Goal: Find specific page/section: Find specific page/section

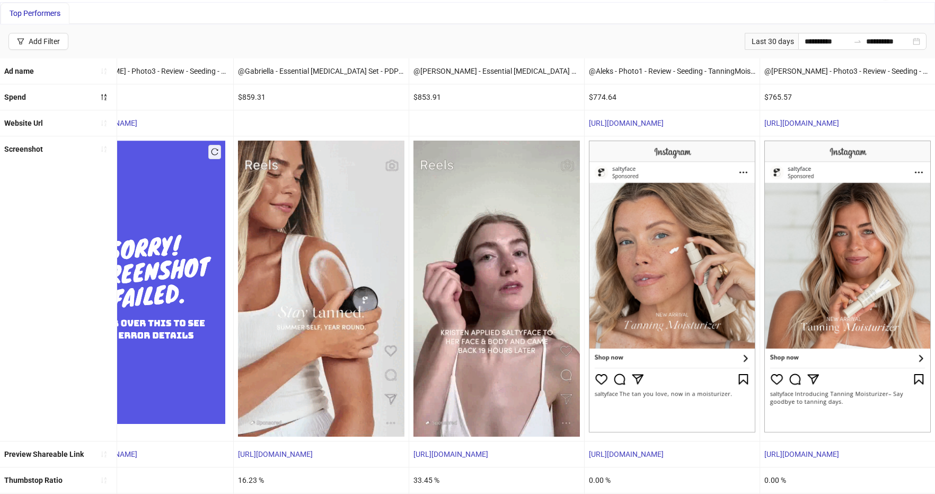
scroll to position [121, 0]
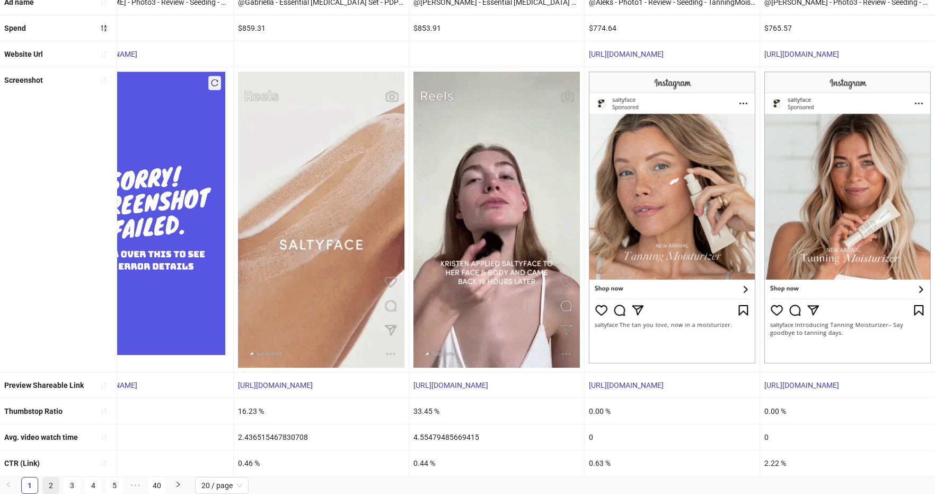
click at [48, 485] on link "2" at bounding box center [51, 485] width 16 height 16
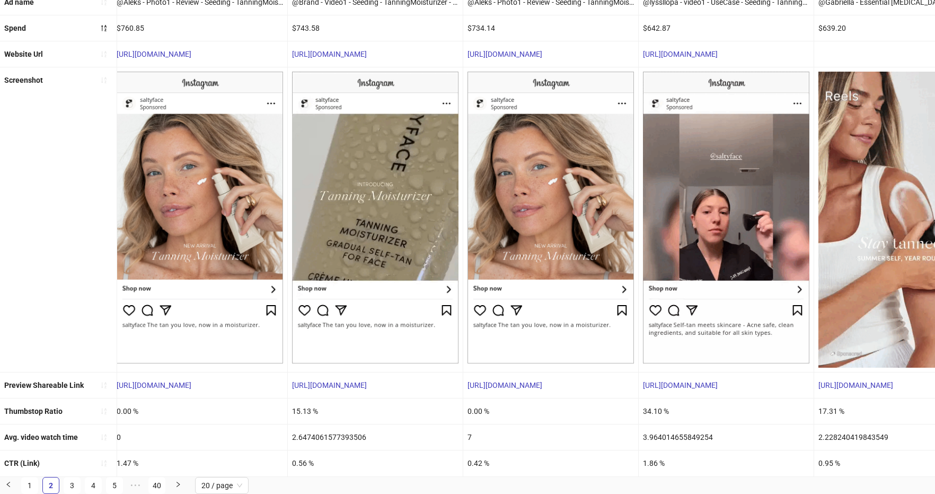
scroll to position [0, 0]
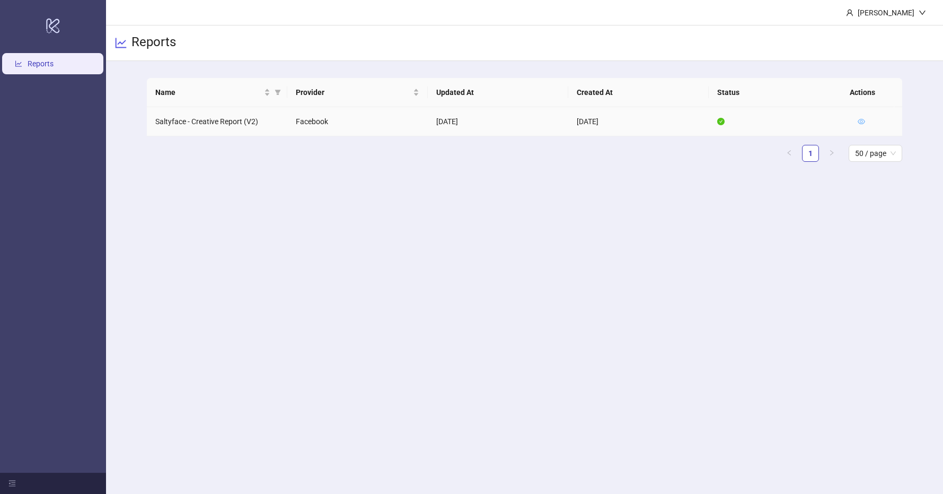
click at [860, 118] on icon "eye" at bounding box center [861, 121] width 7 height 7
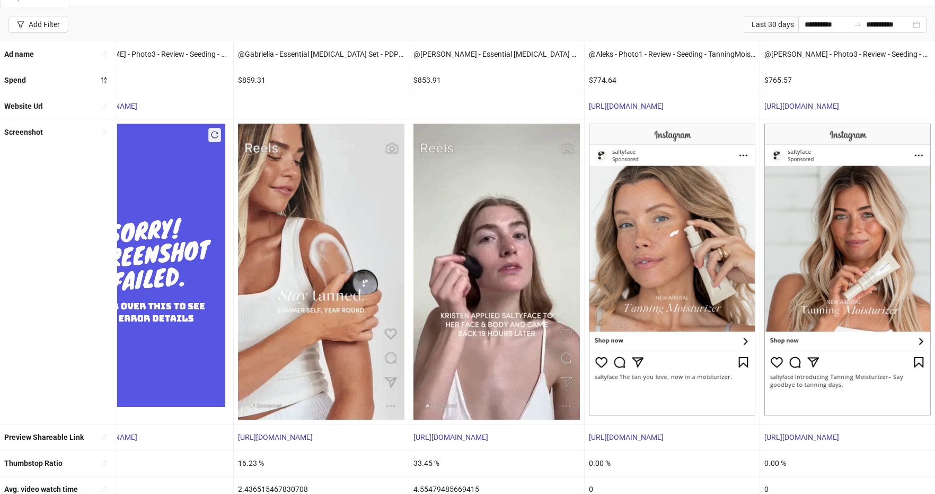
scroll to position [121, 0]
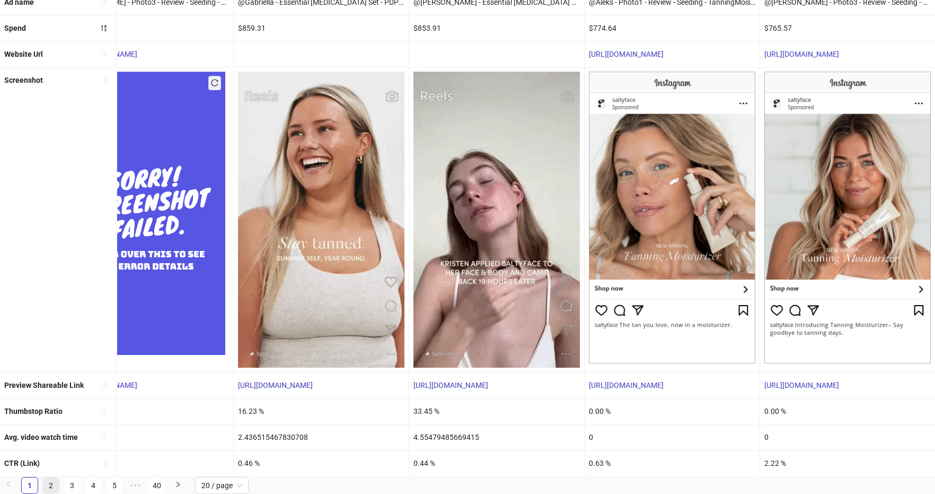
click at [51, 485] on link "2" at bounding box center [51, 485] width 16 height 16
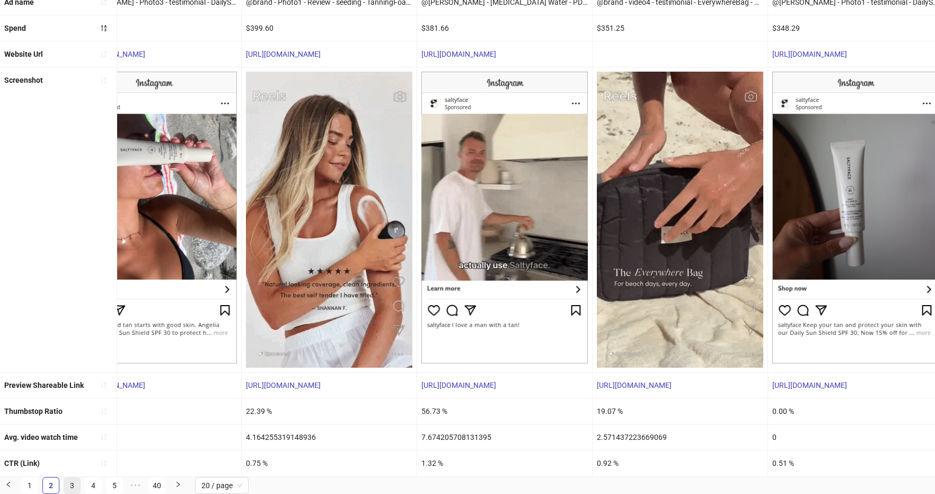
click at [69, 487] on link "3" at bounding box center [72, 485] width 16 height 16
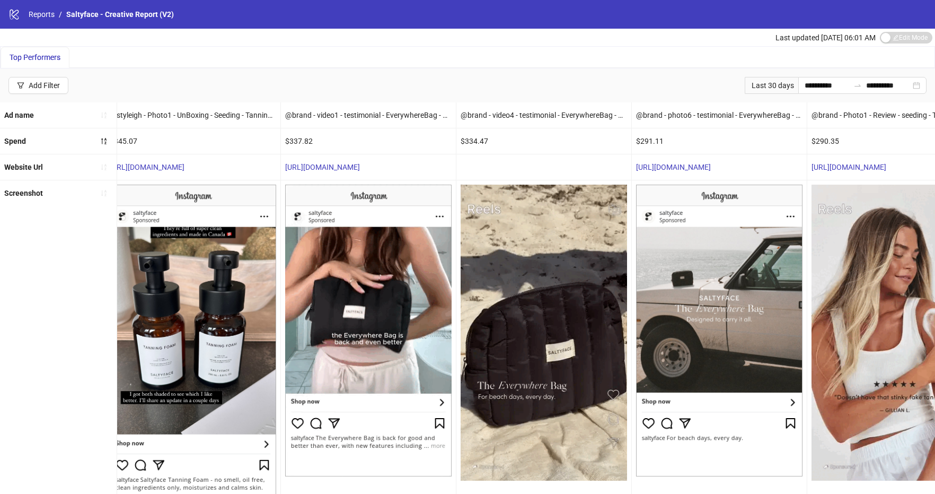
scroll to position [0, 0]
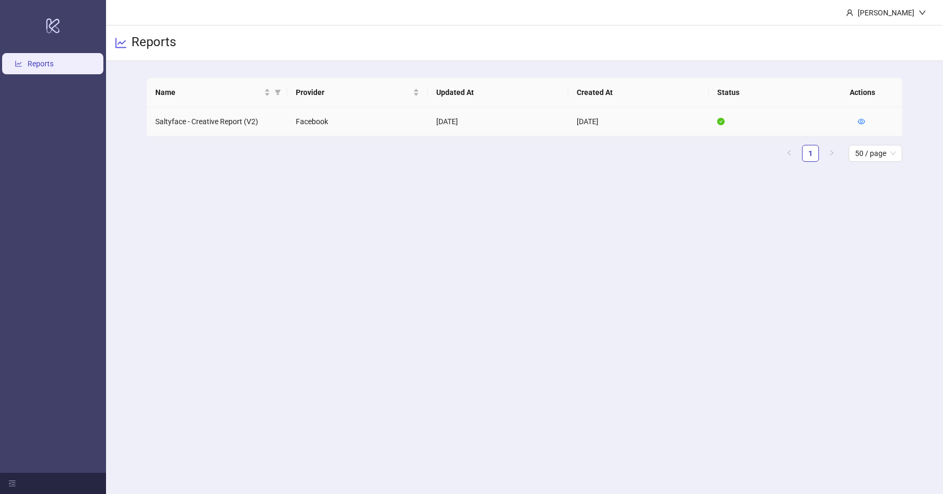
click at [870, 121] on td at bounding box center [876, 121] width 53 height 29
click at [857, 124] on td at bounding box center [876, 121] width 53 height 29
click at [860, 121] on icon "eye" at bounding box center [861, 121] width 7 height 7
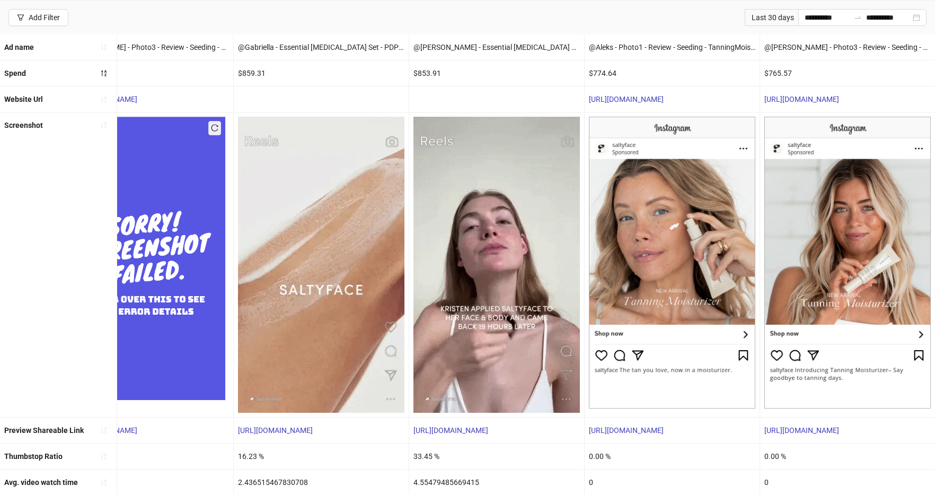
scroll to position [121, 0]
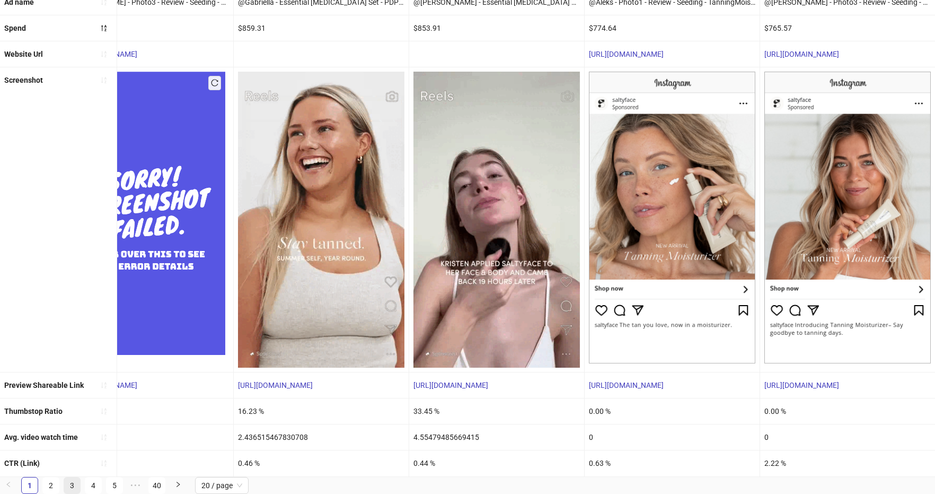
click at [73, 484] on link "3" at bounding box center [72, 485] width 16 height 16
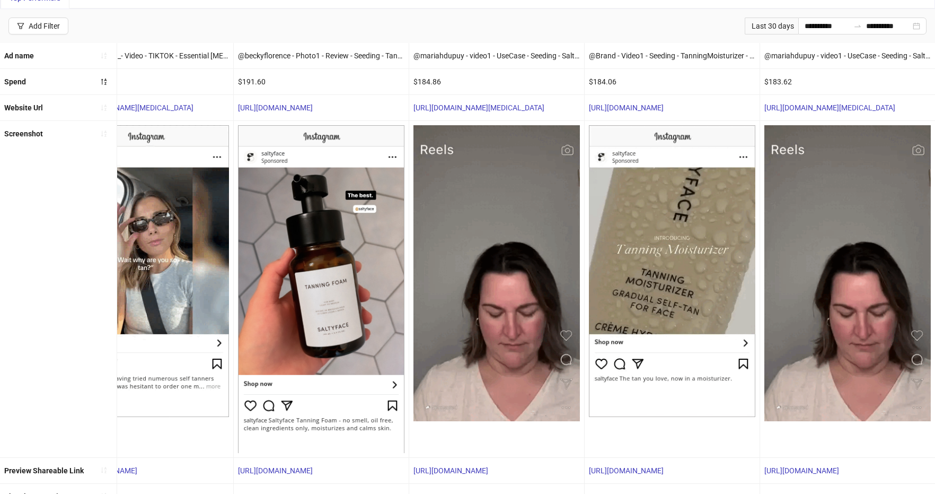
scroll to position [152, 0]
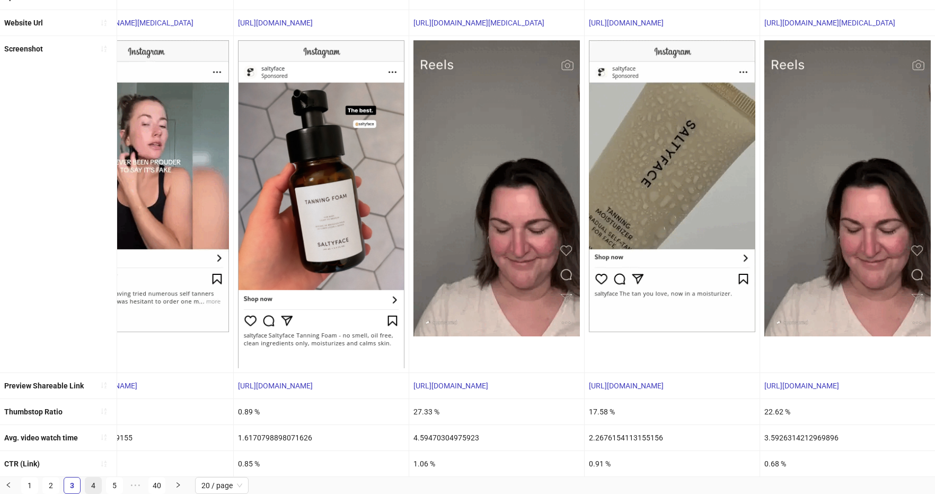
click at [92, 479] on link "4" at bounding box center [93, 485] width 16 height 16
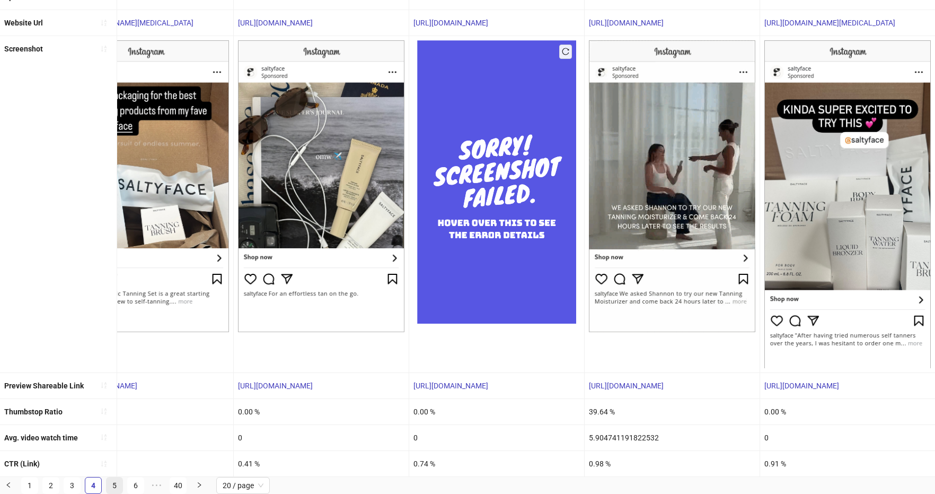
click at [110, 483] on link "5" at bounding box center [115, 485] width 16 height 16
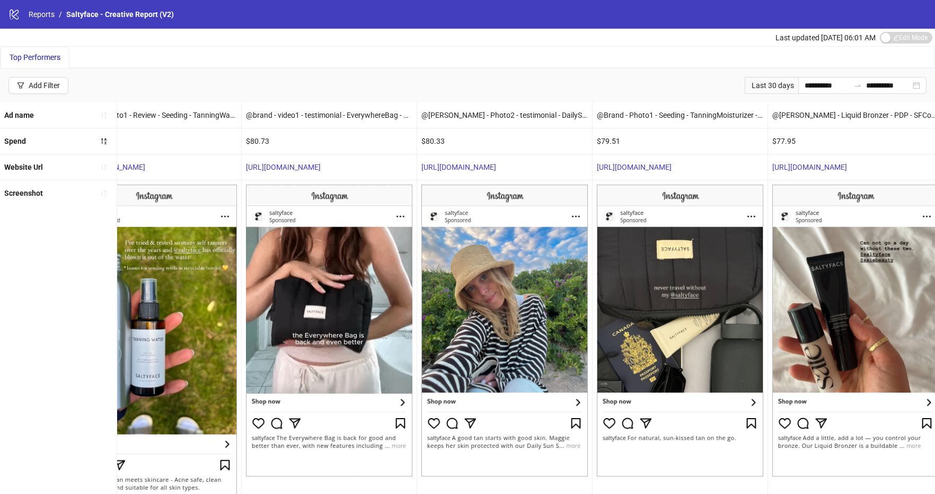
scroll to position [0, 2683]
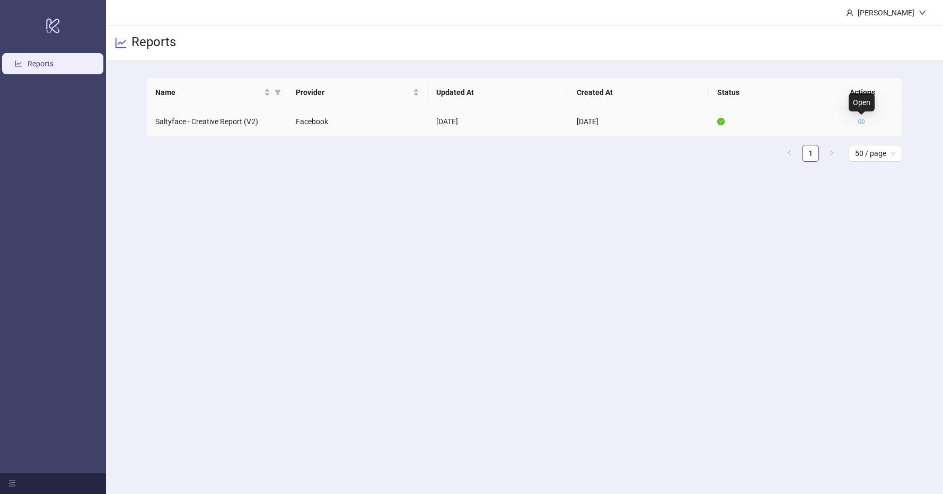
click at [861, 121] on icon "eye" at bounding box center [861, 121] width 7 height 7
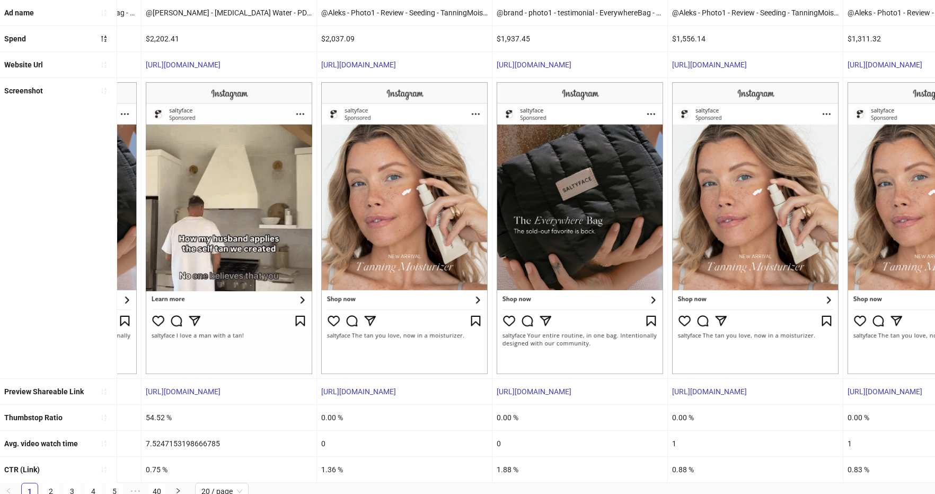
scroll to position [116, 0]
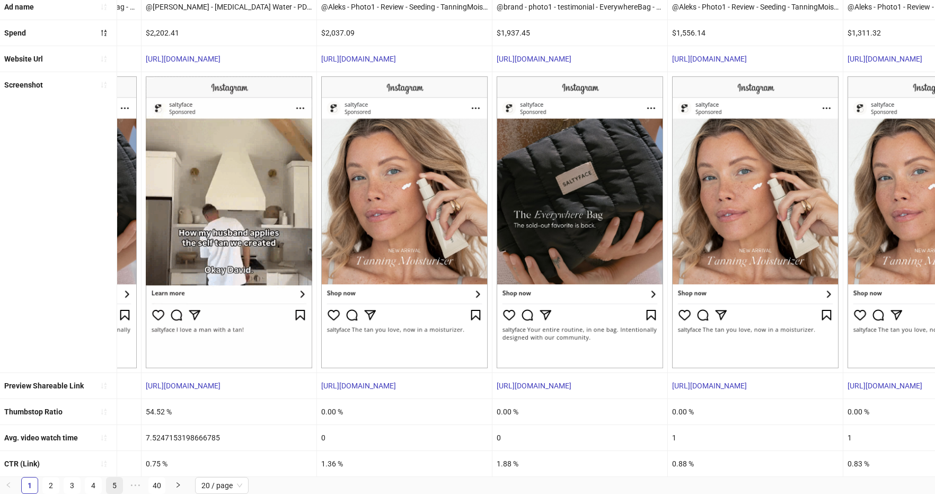
click at [114, 486] on link "5" at bounding box center [115, 485] width 16 height 16
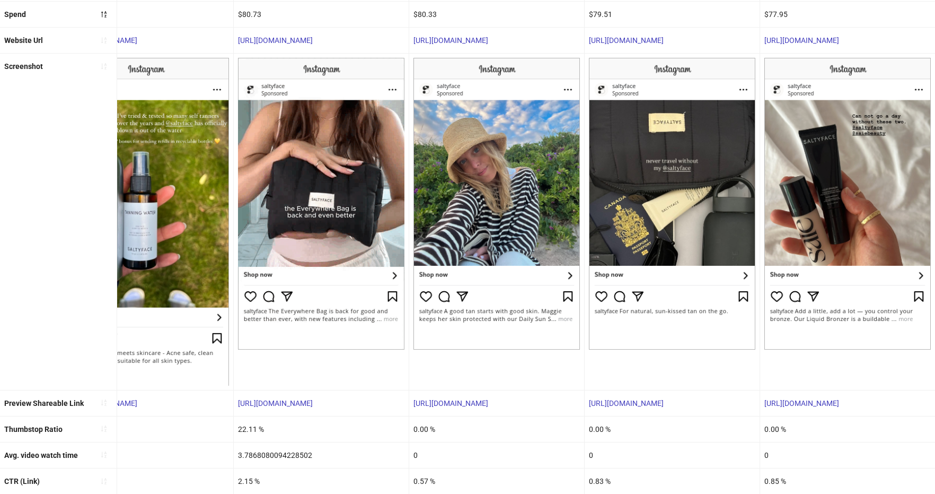
scroll to position [152, 0]
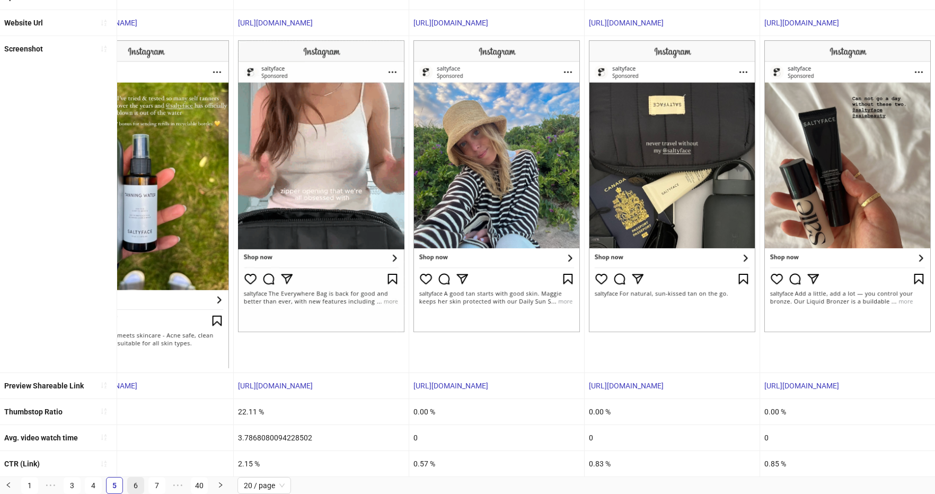
click at [138, 486] on link "6" at bounding box center [136, 485] width 16 height 16
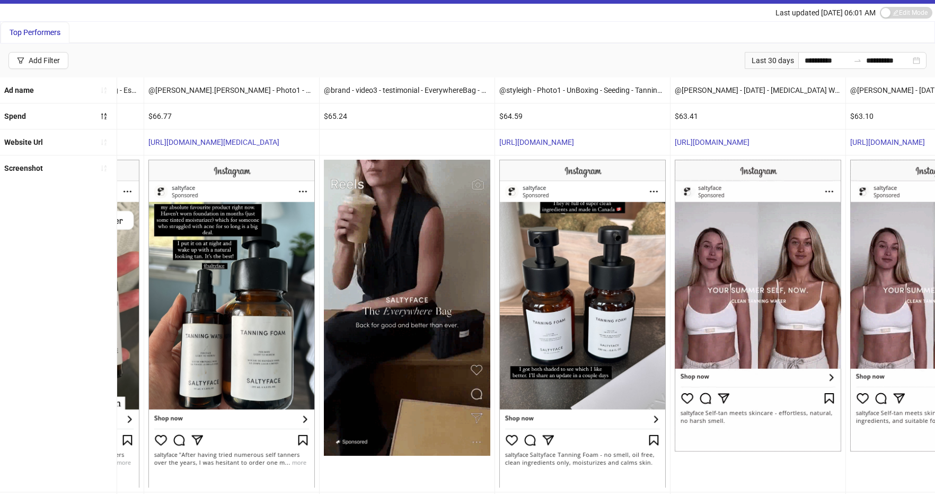
scroll to position [23, 0]
